Goal: Task Accomplishment & Management: Use online tool/utility

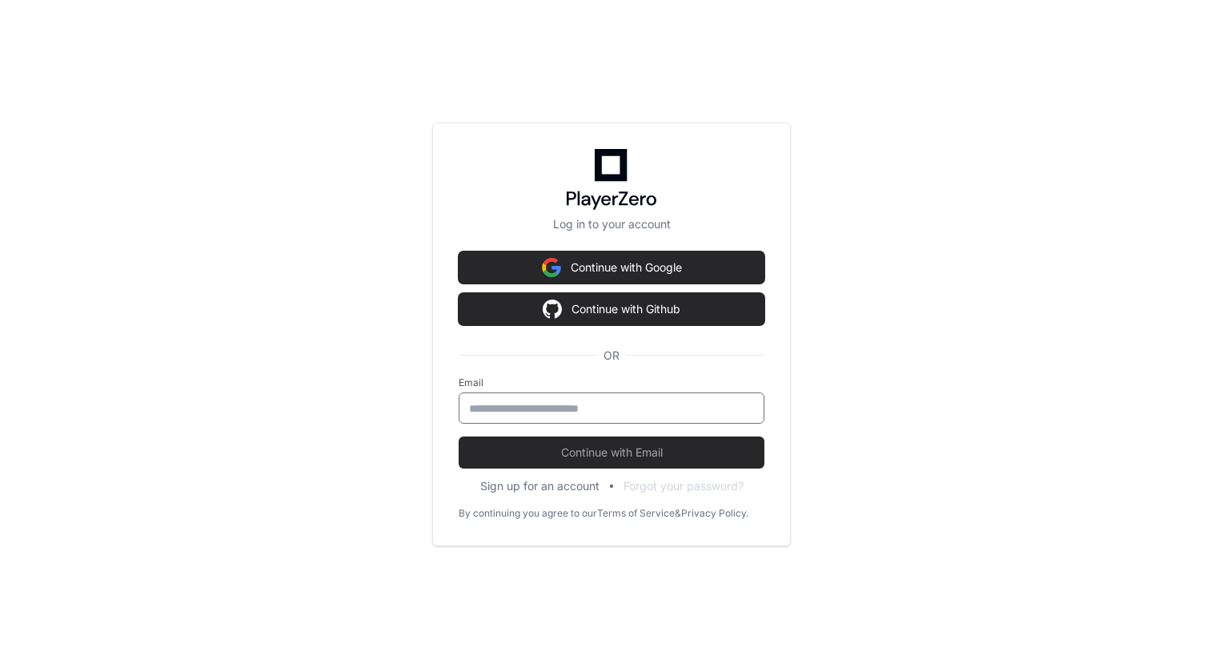
click at [547, 407] on input "email" at bounding box center [611, 408] width 285 height 16
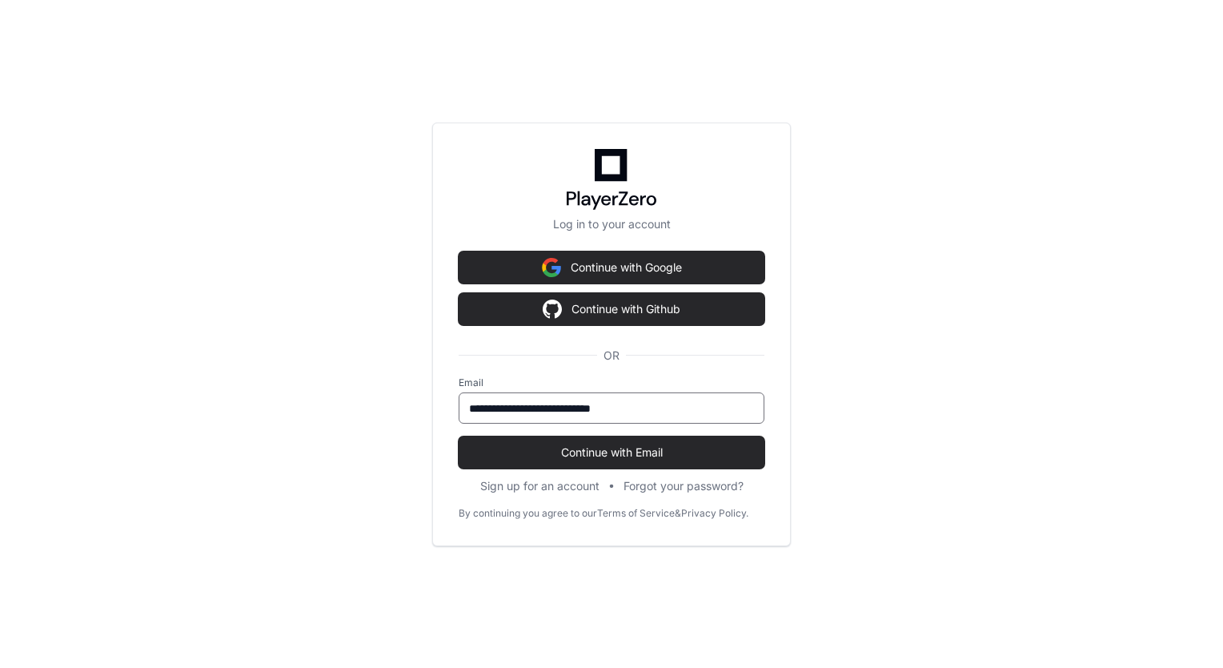
type input "**********"
click at [577, 450] on span "Continue with Email" at bounding box center [612, 452] width 306 height 16
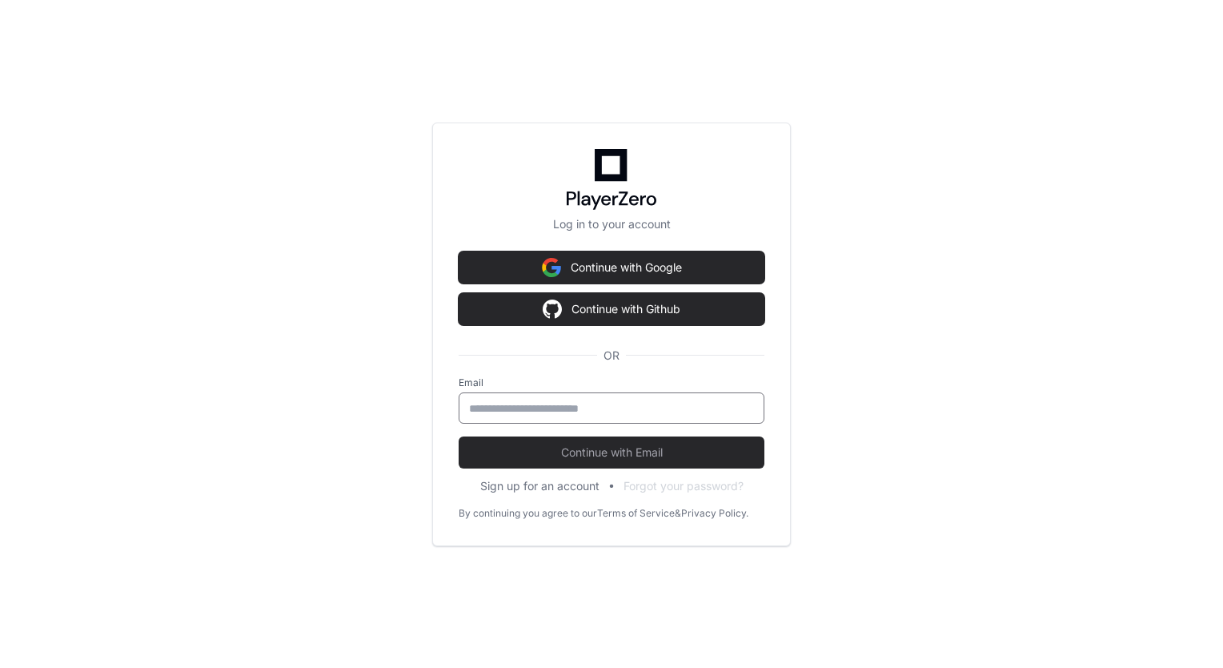
click at [482, 407] on input "email" at bounding box center [611, 408] width 285 height 16
type input "**********"
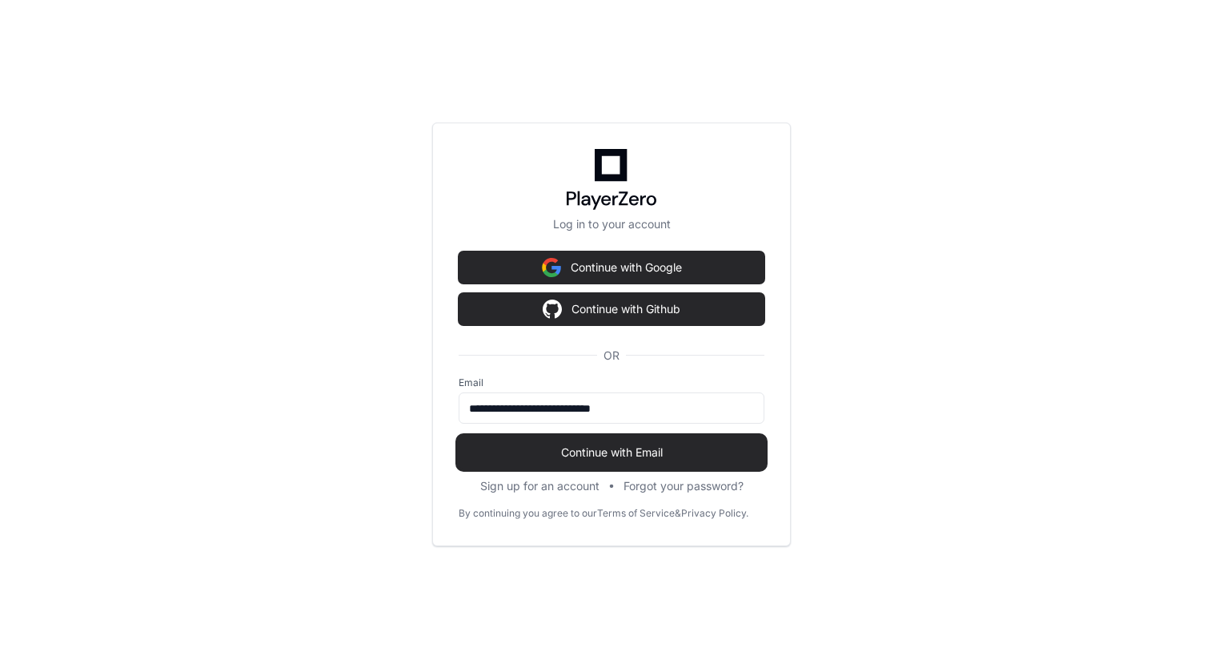
click at [523, 456] on span "Continue with Email" at bounding box center [612, 452] width 306 height 16
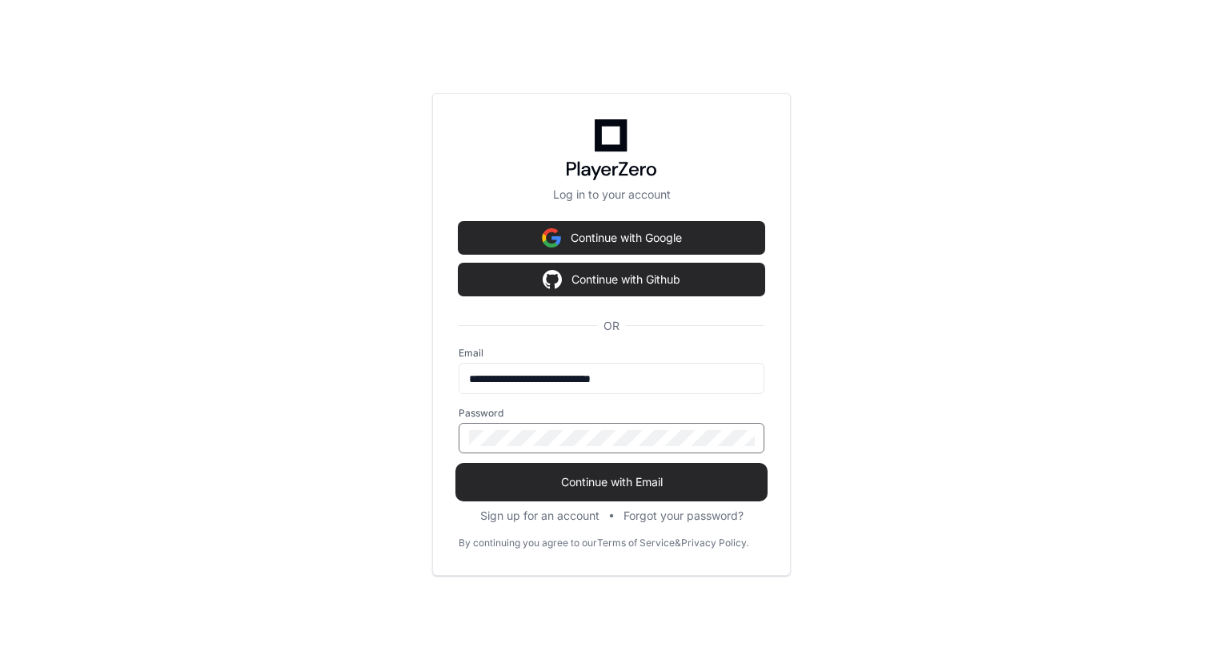
click at [542, 485] on span "Continue with Email" at bounding box center [612, 482] width 306 height 16
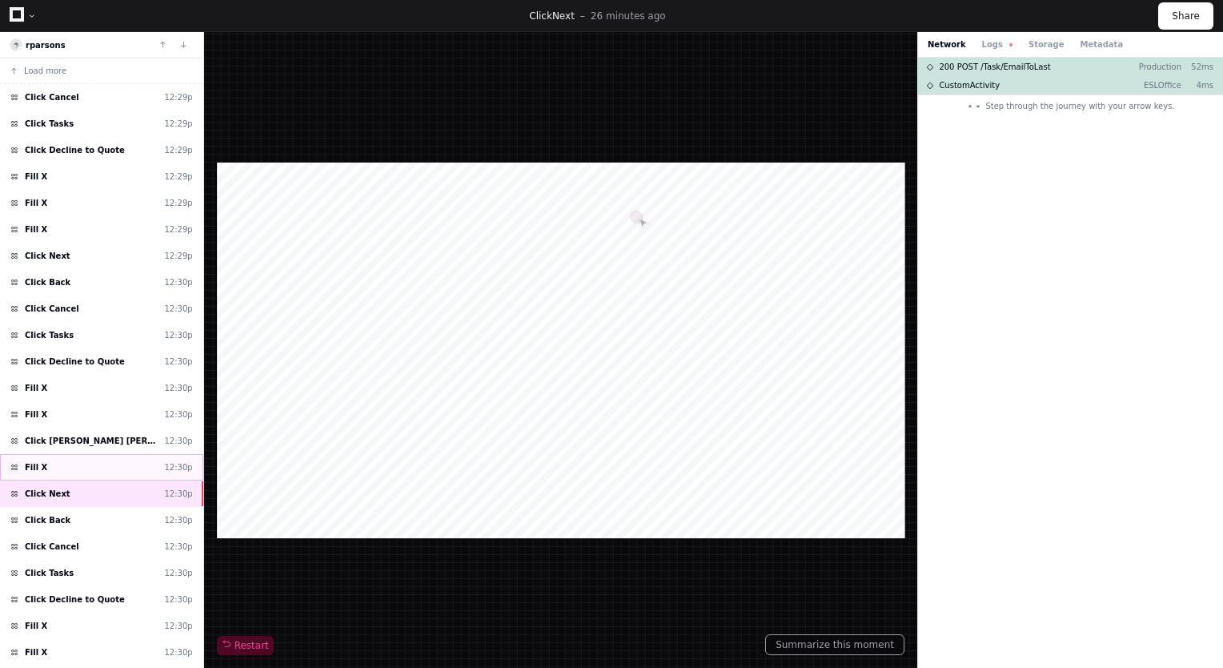
click at [74, 458] on div "Fill X 12:30p" at bounding box center [101, 467] width 203 height 26
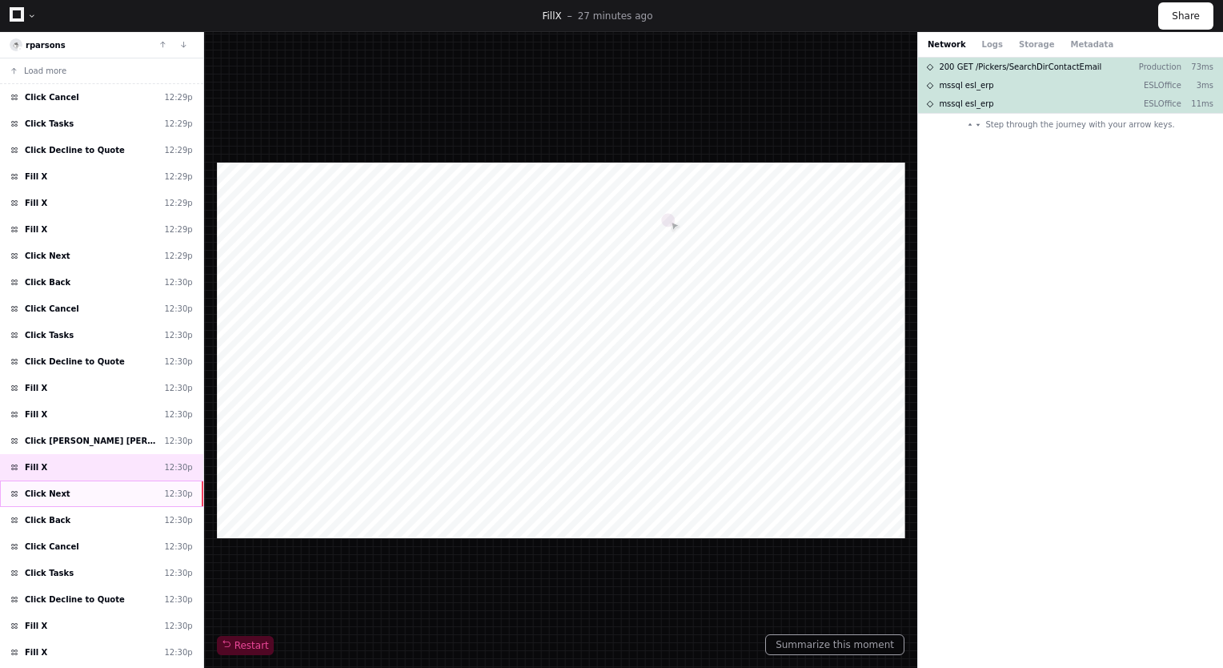
click at [88, 483] on div "Click Next 12:30p" at bounding box center [101, 493] width 203 height 26
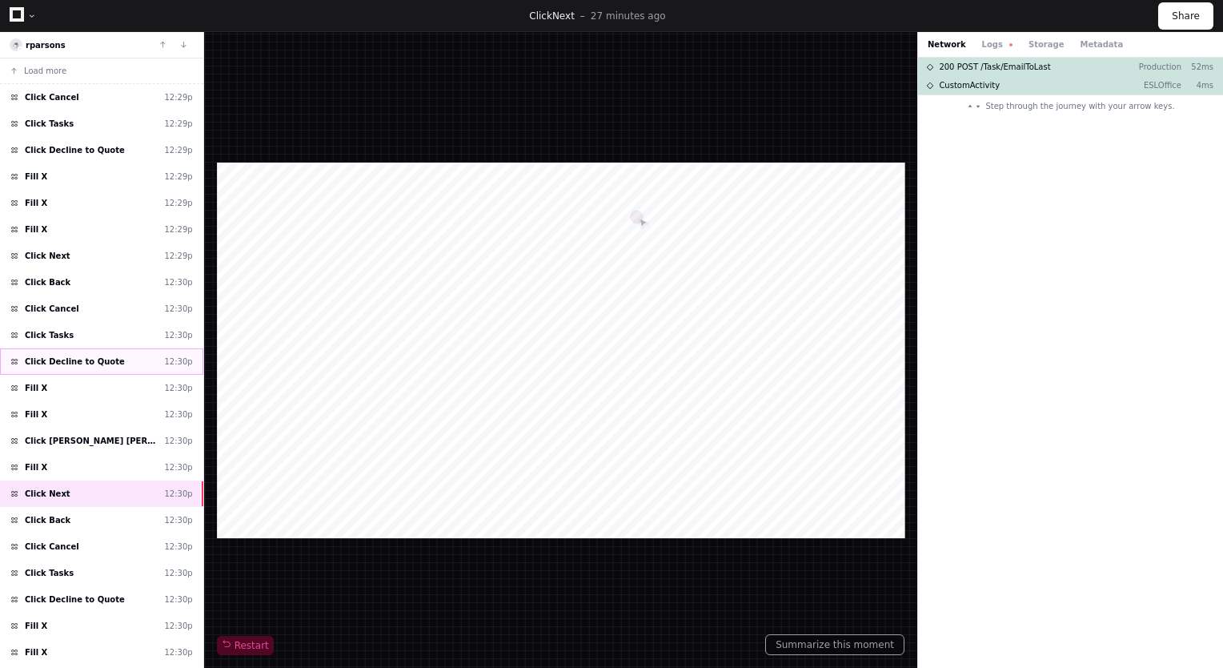
click at [102, 348] on div "Click Decline to Quote 12:30p" at bounding box center [101, 361] width 203 height 26
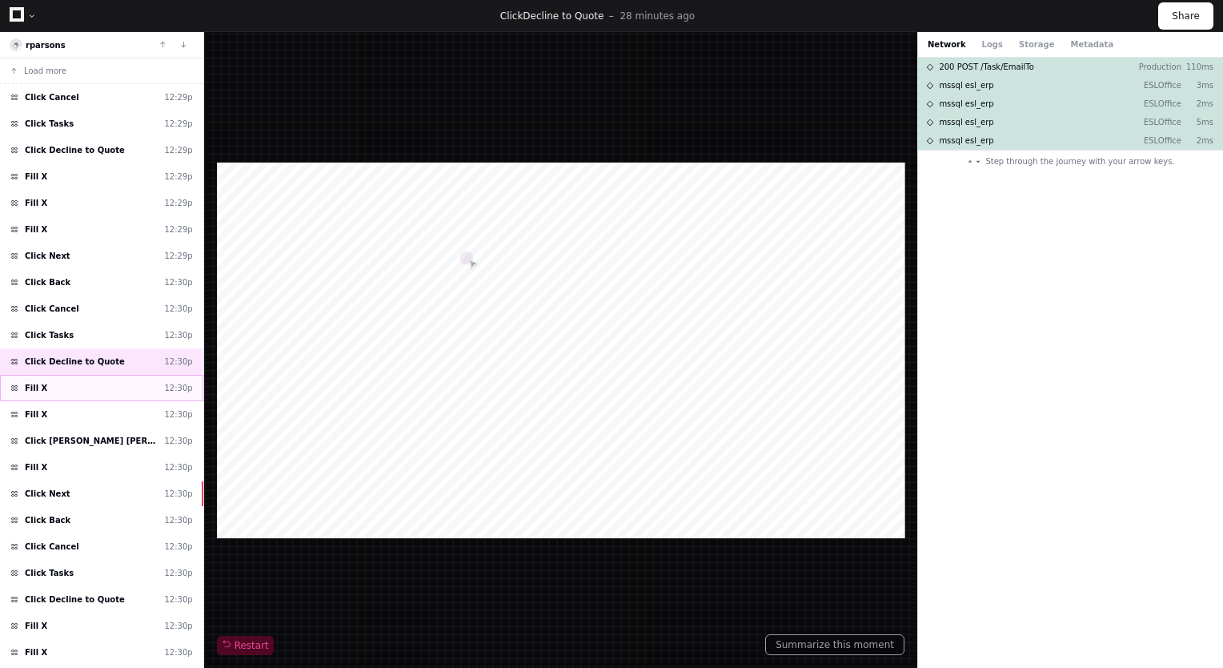
click at [98, 389] on div "Fill X 12:30p" at bounding box center [101, 388] width 203 height 26
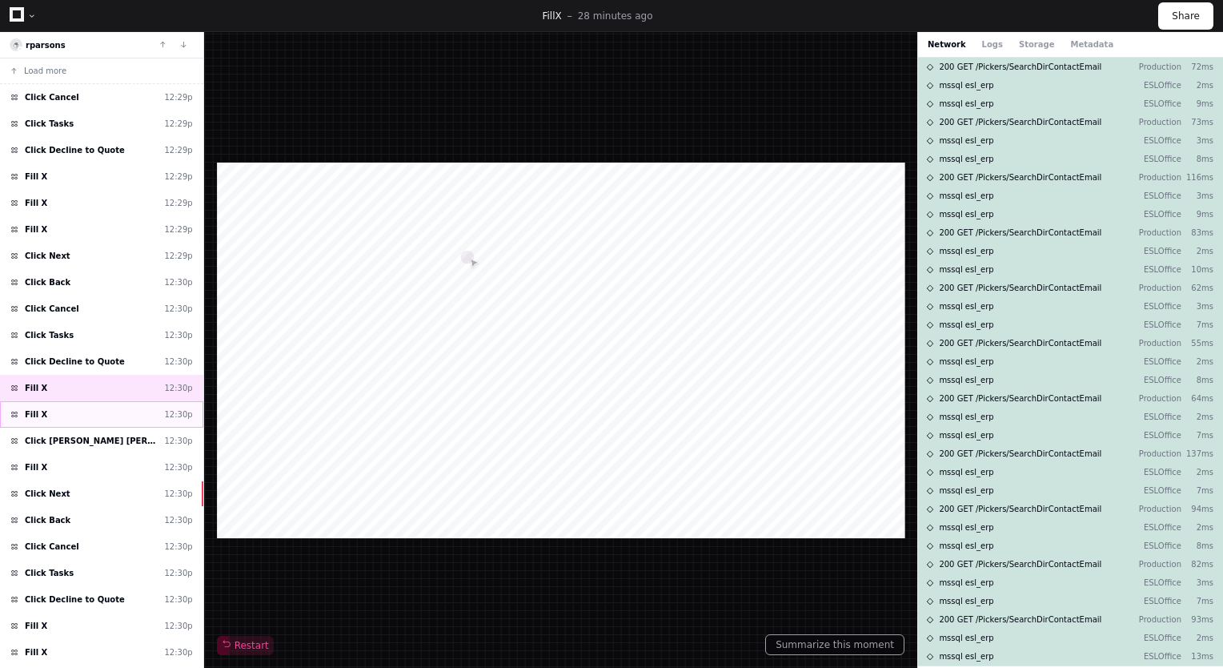
click at [90, 420] on div "Fill X 12:30p" at bounding box center [101, 414] width 203 height 26
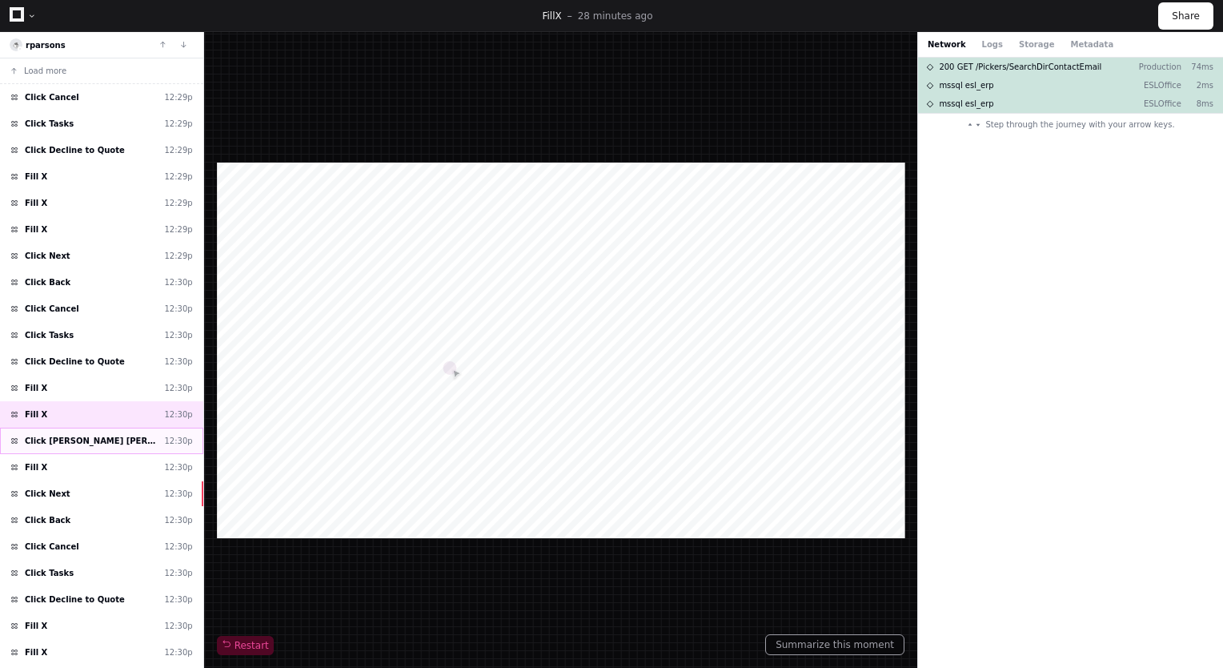
click at [88, 435] on span "Click George Lemmon george@evolutionrisk.com" at bounding box center [91, 441] width 133 height 12
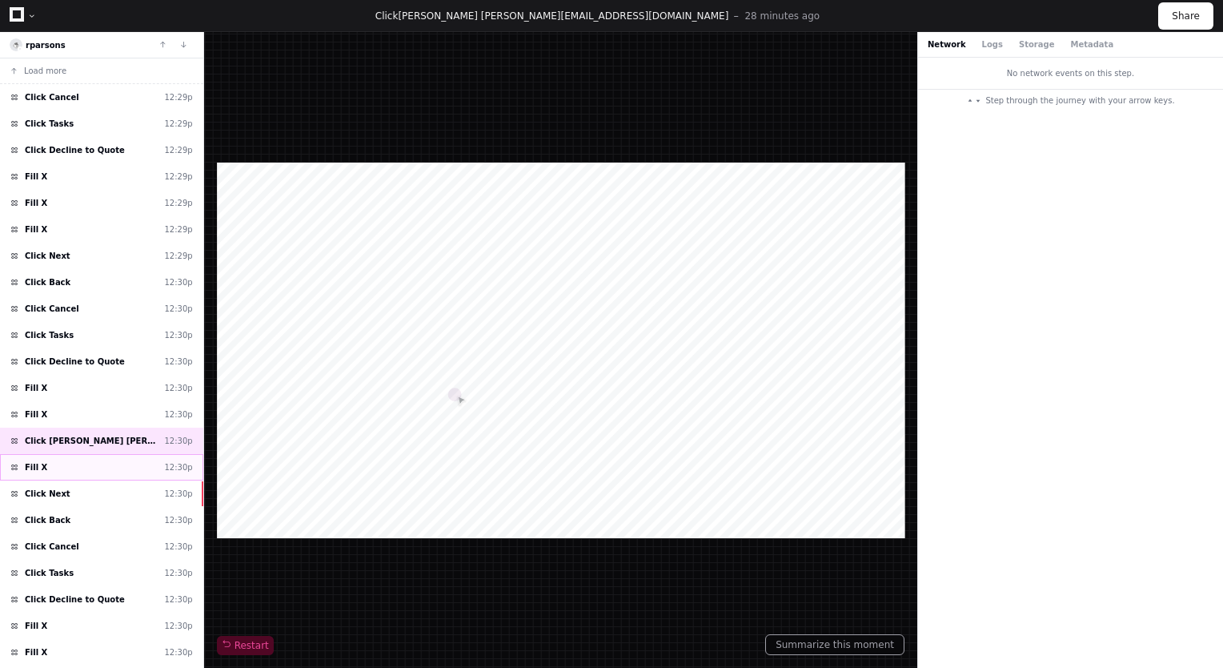
click at [86, 459] on div "Fill X 12:30p" at bounding box center [101, 467] width 203 height 26
